Goal: Task Accomplishment & Management: Manage account settings

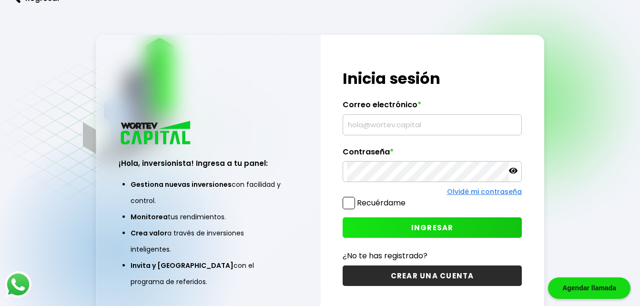
type input "[EMAIL_ADDRESS][DOMAIN_NAME]"
click at [403, 230] on button "INGRESAR" at bounding box center [432, 227] width 179 height 21
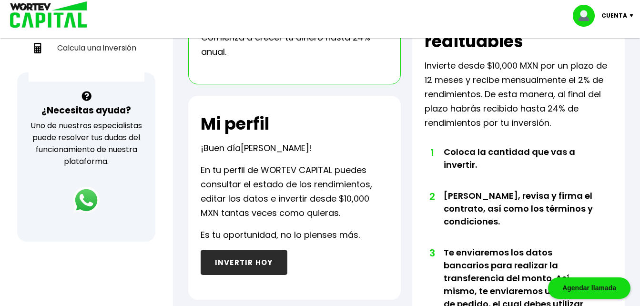
scroll to position [295, 0]
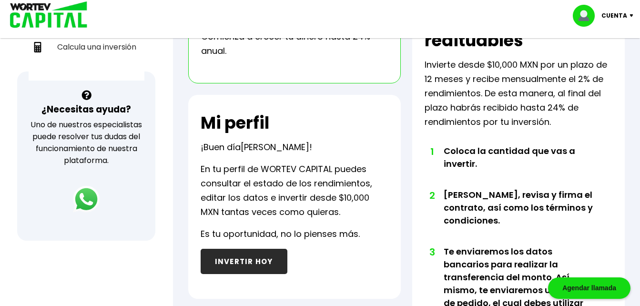
click at [252, 260] on button "INVERTIR HOY" at bounding box center [244, 261] width 87 height 25
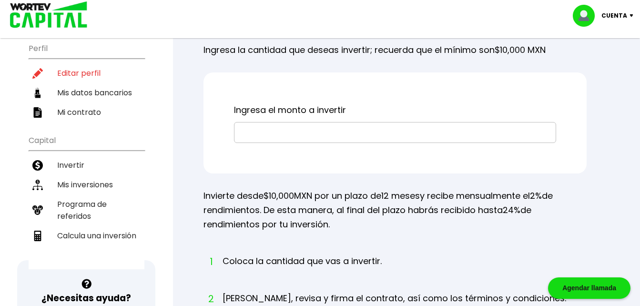
scroll to position [92, 0]
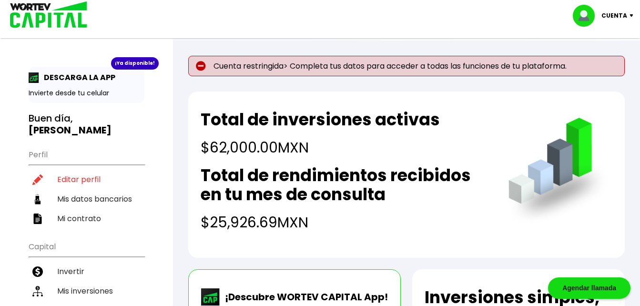
click at [626, 19] on p "Cuenta" at bounding box center [615, 16] width 26 height 14
click at [606, 44] on link "Editar perfil" at bounding box center [604, 44] width 37 height 10
select select "Hombre"
select select "Licenciatura"
select select "MX"
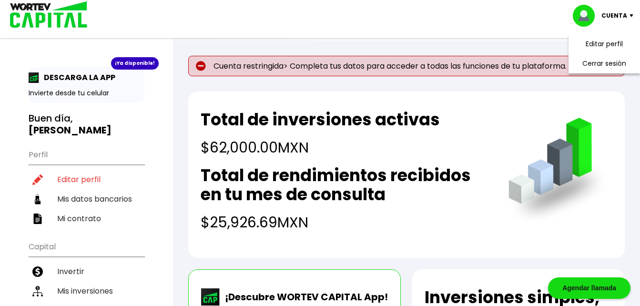
select select "Scotiabank"
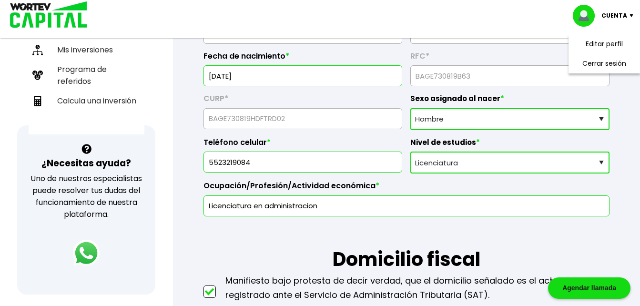
scroll to position [234, 0]
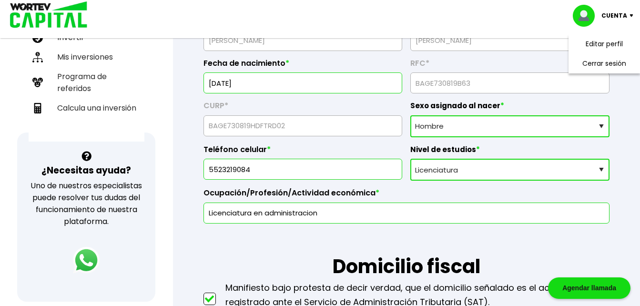
click at [597, 46] on link "Editar perfil" at bounding box center [604, 44] width 37 height 10
click at [594, 44] on link "Editar perfil" at bounding box center [604, 44] width 37 height 10
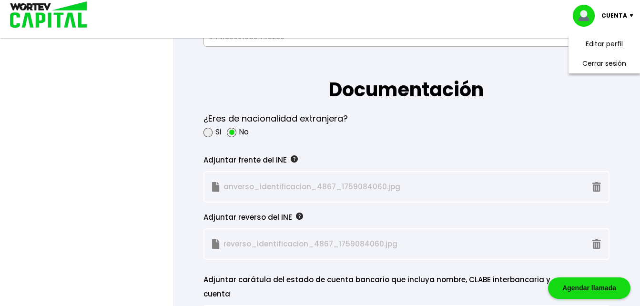
scroll to position [1037, 0]
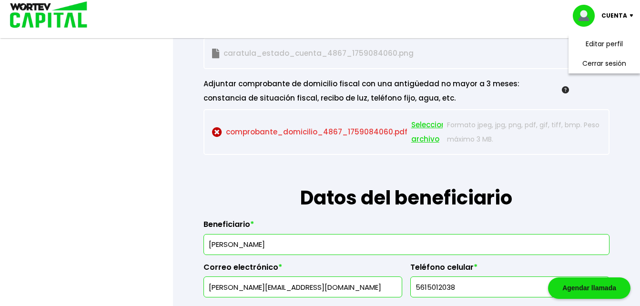
click at [431, 128] on span "Seleccionar archivo" at bounding box center [432, 132] width 43 height 29
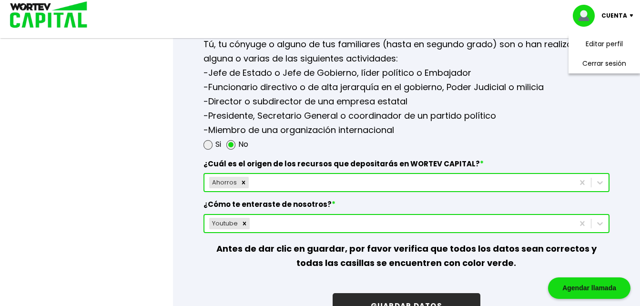
scroll to position [1571, 0]
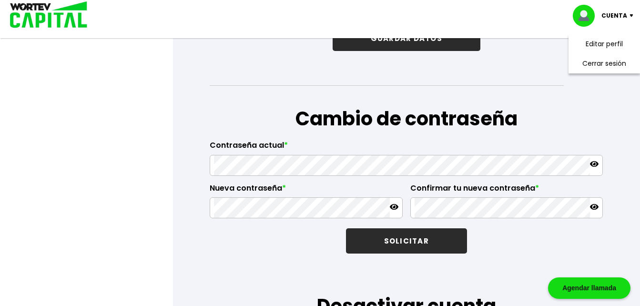
click at [452, 45] on button "GUARDAR DATOS" at bounding box center [407, 38] width 148 height 25
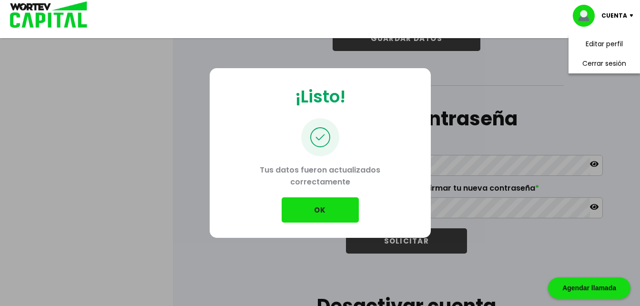
click at [329, 210] on button "OK" at bounding box center [320, 209] width 77 height 25
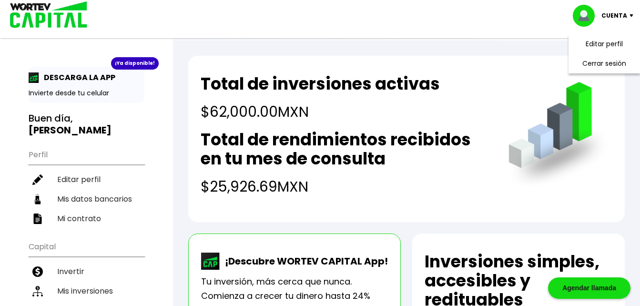
click at [618, 62] on li "Cerrar sesión" at bounding box center [604, 64] width 76 height 20
